Goal: Task Accomplishment & Management: Complete application form

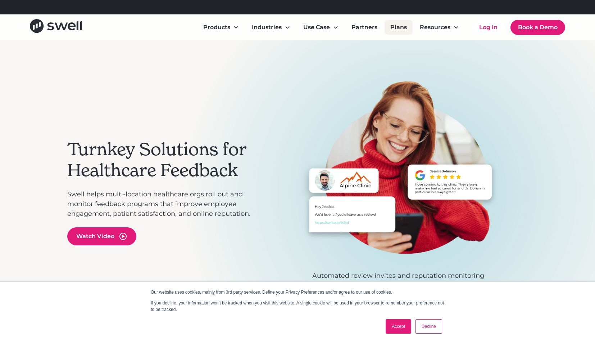
click at [401, 29] on link "Plans" at bounding box center [399, 27] width 28 height 14
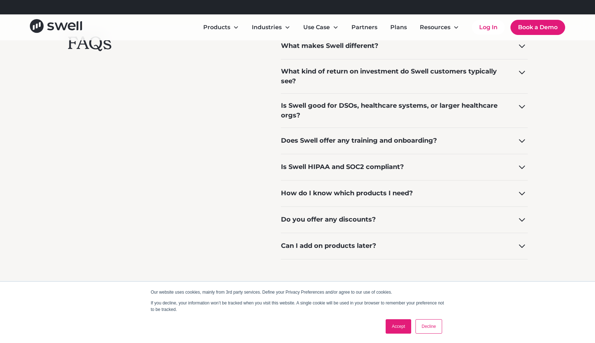
scroll to position [608, 0]
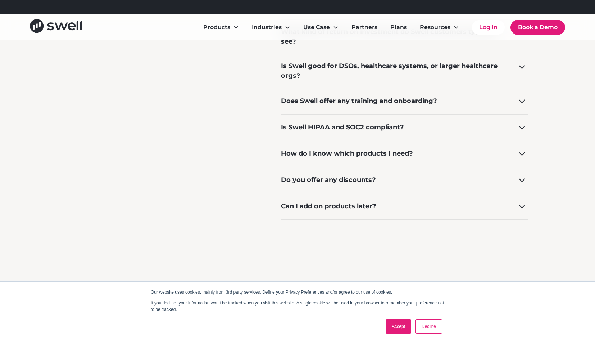
click at [519, 128] on icon at bounding box center [522, 128] width 12 height 12
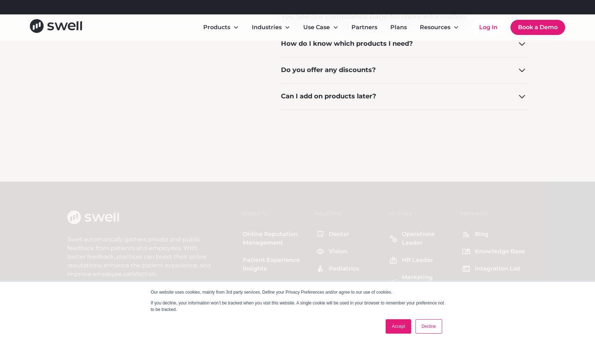
scroll to position [737, 0]
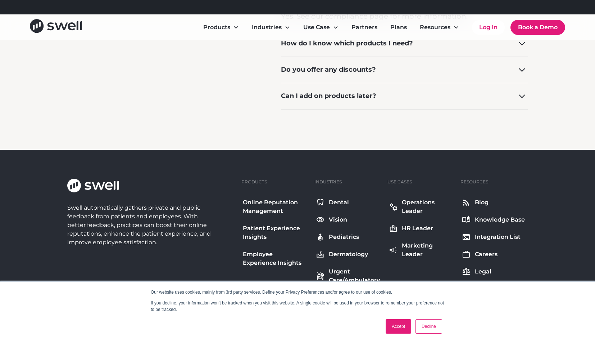
click at [474, 67] on div "Do you offer any discounts?" at bounding box center [404, 70] width 247 height 26
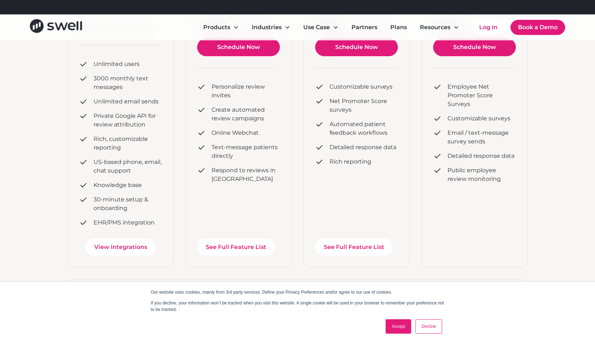
scroll to position [0, 0]
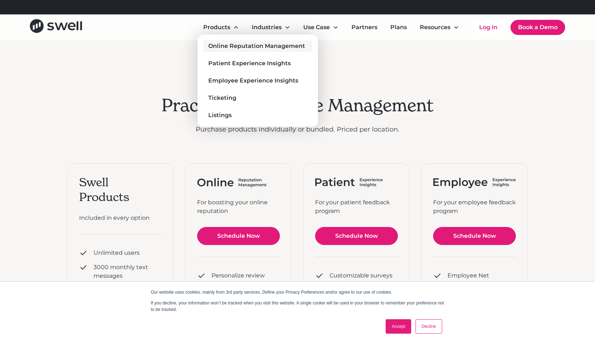
click at [224, 45] on div "Online Reputation Management" at bounding box center [256, 46] width 97 height 9
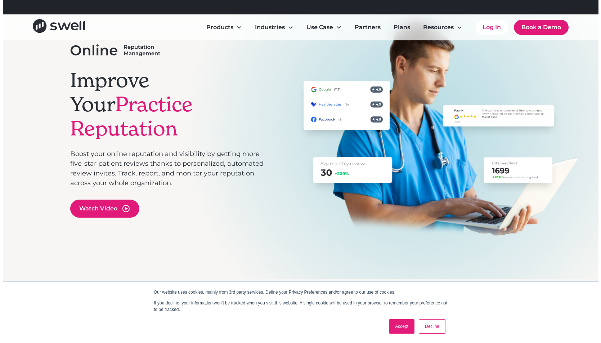
scroll to position [68, 0]
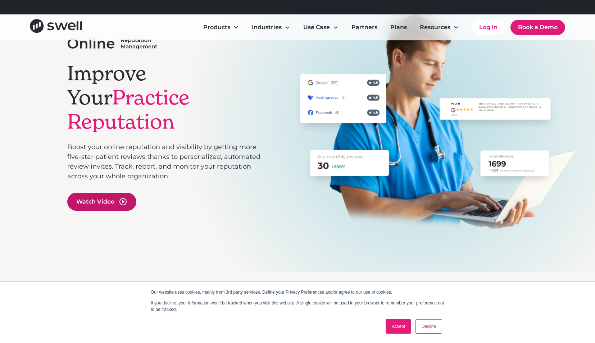
click at [114, 193] on div "Watch Video" at bounding box center [101, 202] width 69 height 18
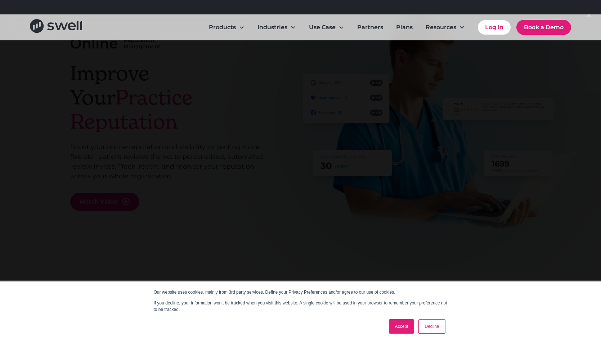
click at [405, 326] on link "Accept" at bounding box center [402, 326] width 26 height 14
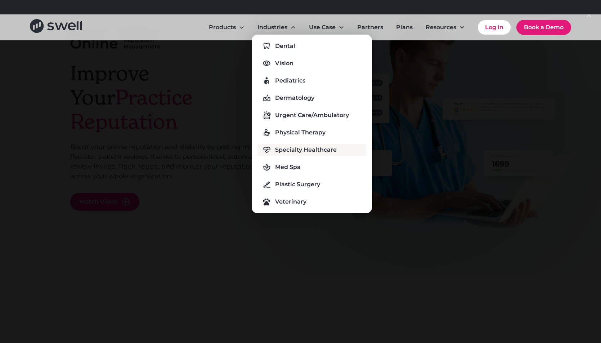
click at [310, 149] on div "Specialty Healthcare" at bounding box center [306, 149] width 62 height 9
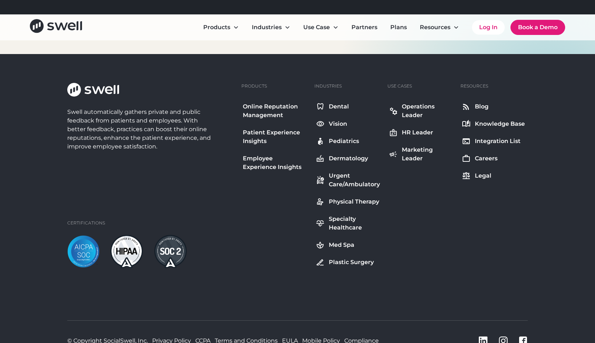
scroll to position [2699, 0]
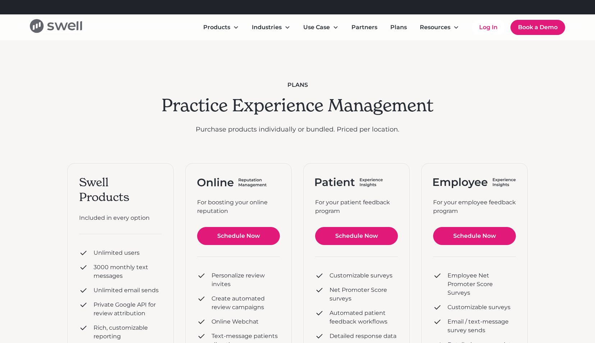
click at [77, 23] on icon "home" at bounding box center [78, 25] width 2 height 9
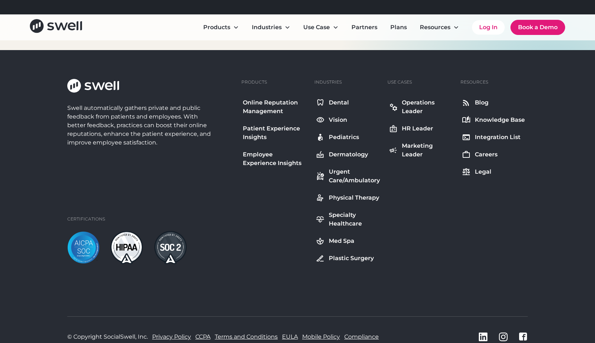
scroll to position [2626, 0]
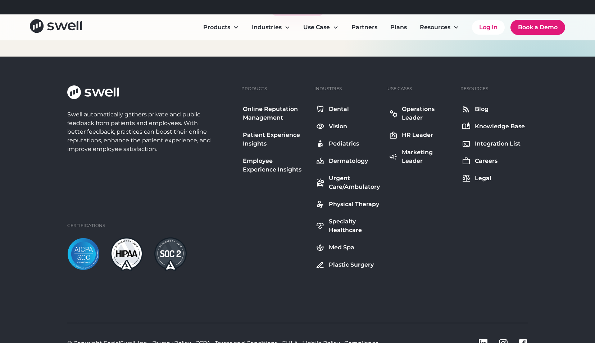
click at [416, 157] on div "Marketing Leader" at bounding box center [427, 156] width 51 height 17
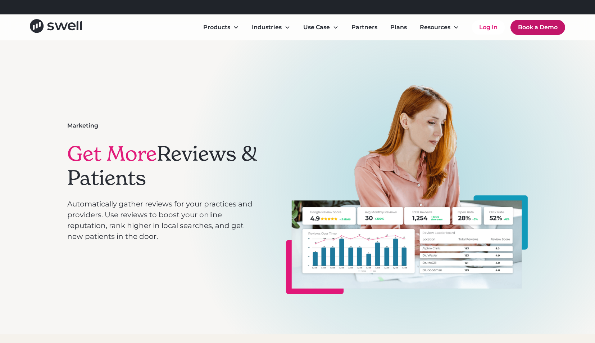
click at [554, 28] on link "Book a Demo" at bounding box center [538, 27] width 55 height 15
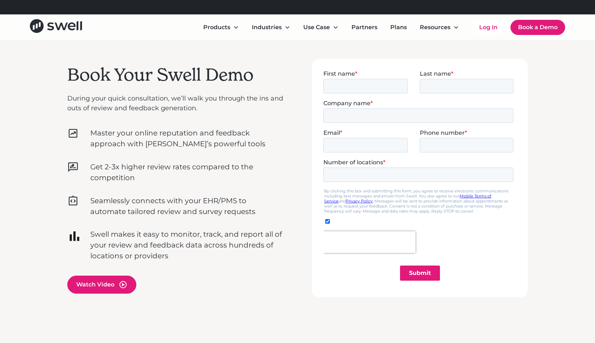
scroll to position [204, 0]
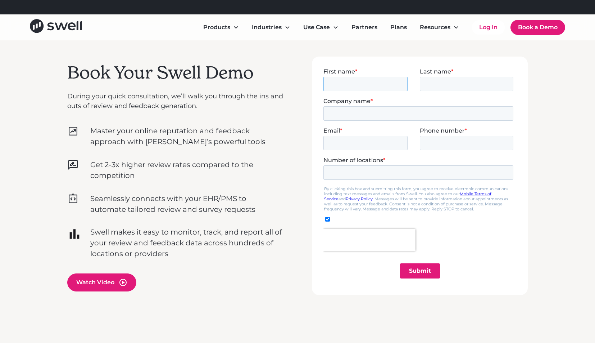
click at [377, 87] on input "First name *" at bounding box center [366, 83] width 84 height 14
type input "[PERSON_NAME]"
click at [439, 88] on input "Last name *" at bounding box center [467, 83] width 94 height 14
type input "[PERSON_NAME]"
click at [390, 111] on input "Company name *" at bounding box center [419, 113] width 190 height 14
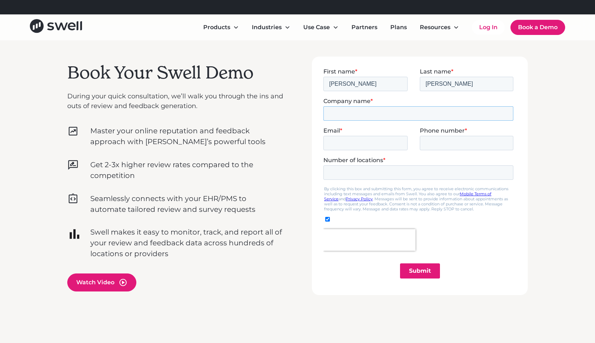
type input "OneroRx"
click at [375, 143] on input "Email *" at bounding box center [366, 142] width 84 height 14
type input "[PERSON_NAME][EMAIL_ADDRESS][PERSON_NAME][DOMAIN_NAME]"
click at [435, 137] on input "Phone number *" at bounding box center [467, 142] width 94 height 14
type input "15158296063"
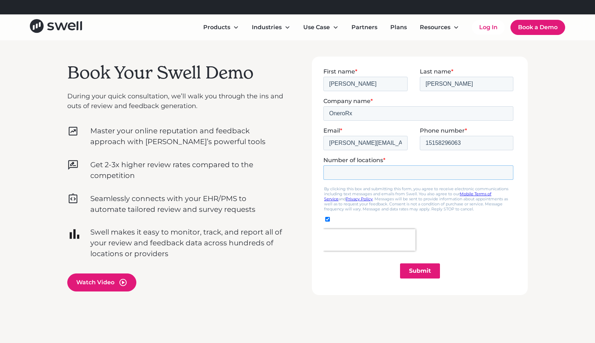
click at [401, 174] on input "Number of locations *" at bounding box center [419, 172] width 190 height 14
type input "65"
click at [421, 270] on input "Submit" at bounding box center [420, 270] width 40 height 15
